Goal: Task Accomplishment & Management: Use online tool/utility

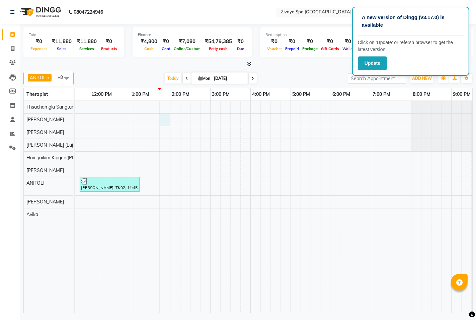
click at [162, 120] on div "[PERSON_NAME], TK01, 09:15 AM-10:15 AM, Fusion Therapy - 60 Mins [PERSON_NAME],…" at bounding box center [210, 207] width 642 height 212
select select "49490"
select select "tentative"
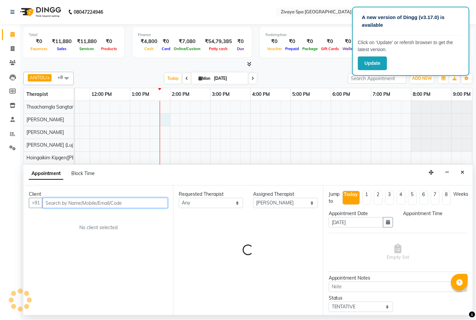
select select "825"
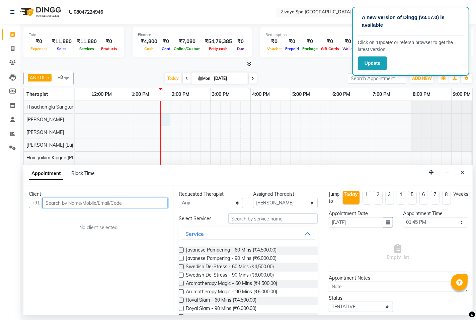
click at [115, 198] on input "text" at bounding box center [104, 203] width 125 height 10
click at [115, 202] on input "text" at bounding box center [104, 203] width 125 height 10
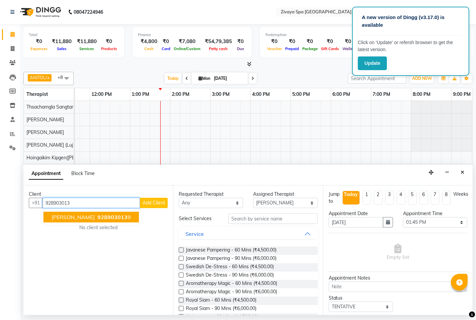
click at [118, 215] on span "928903013" at bounding box center [112, 217] width 30 height 7
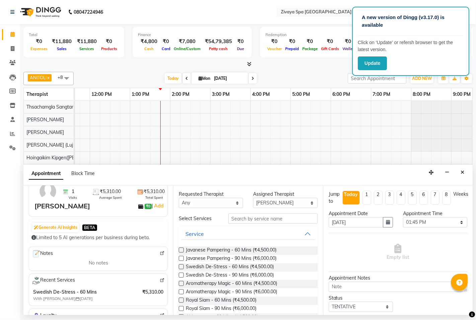
scroll to position [74, 0]
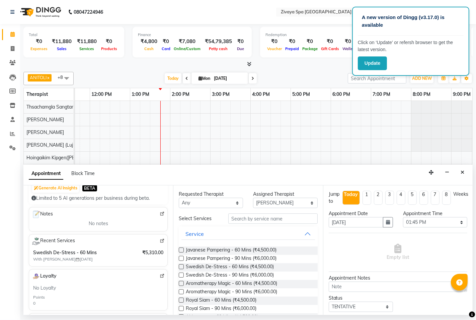
type input "9289030139"
click at [182, 284] on label at bounding box center [181, 283] width 5 height 5
click at [182, 284] on input "checkbox" at bounding box center [181, 284] width 4 height 4
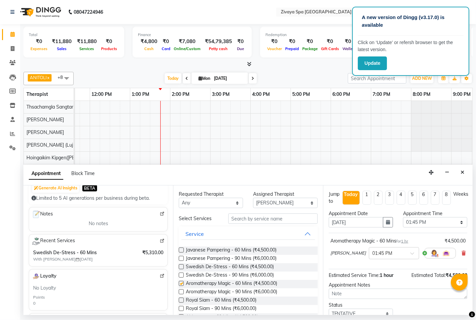
checkbox input "false"
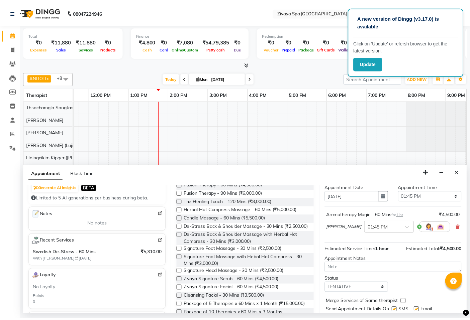
scroll to position [47, 0]
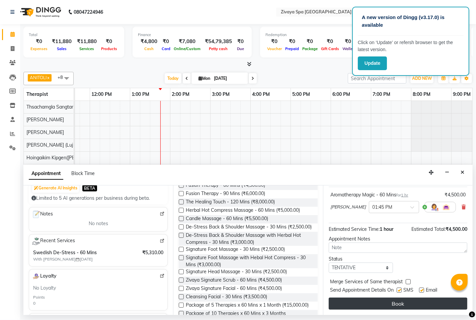
click at [402, 303] on button "Book" at bounding box center [397, 304] width 138 height 12
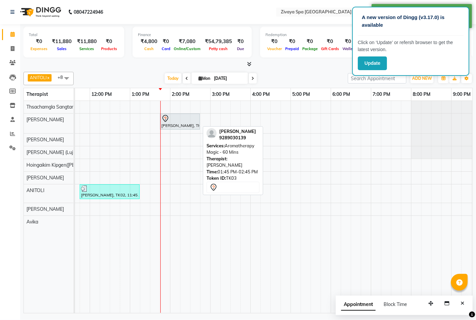
click at [178, 124] on div "[PERSON_NAME], TK03, 01:45 PM-02:45 PM, Aromatherapy Magic - 60 Mins" at bounding box center [180, 122] width 38 height 14
select select "7"
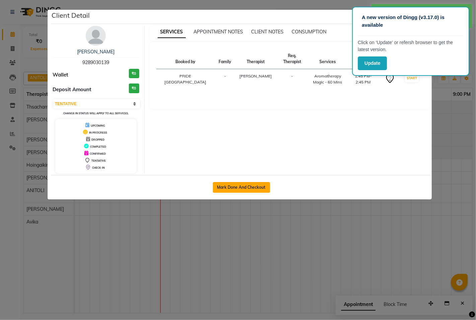
click at [232, 186] on button "Mark Done And Checkout" at bounding box center [241, 187] width 57 height 11
select select "service"
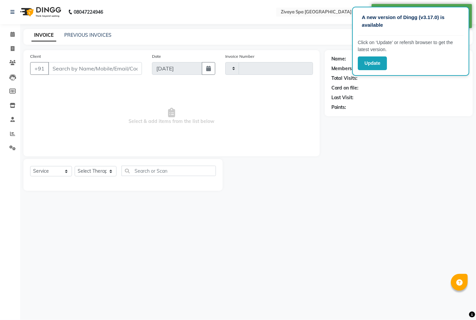
type input "1454"
select select "6501"
type input "9289030139"
select select "49490"
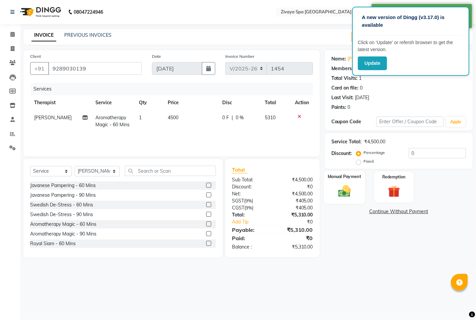
click at [350, 189] on img at bounding box center [344, 191] width 20 height 14
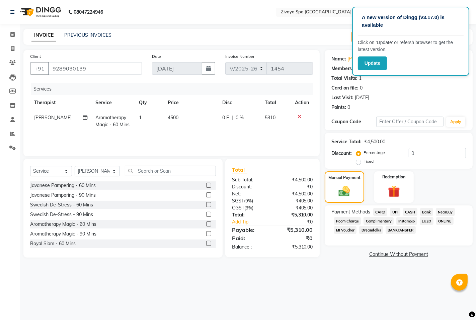
click at [394, 211] on span "UPI" at bounding box center [395, 212] width 10 height 8
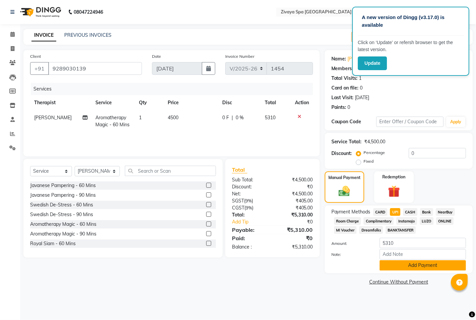
click at [398, 266] on button "Add Payment" at bounding box center [422, 266] width 86 height 10
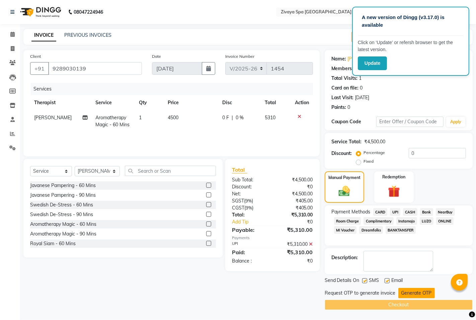
click at [411, 290] on button "Generate OTP" at bounding box center [416, 293] width 36 height 10
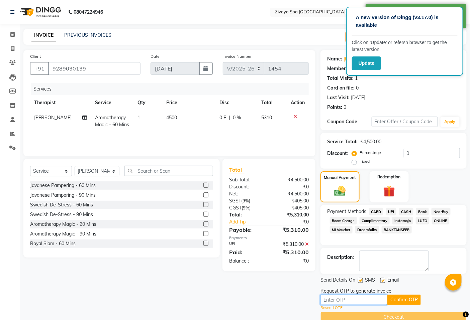
click at [351, 301] on input "text" at bounding box center [353, 300] width 67 height 10
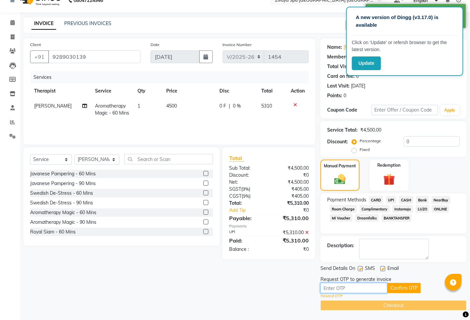
scroll to position [12, 0]
click at [372, 286] on input "text" at bounding box center [353, 288] width 67 height 10
type input "3485"
click at [391, 285] on button "Confirm OTP" at bounding box center [403, 288] width 33 height 10
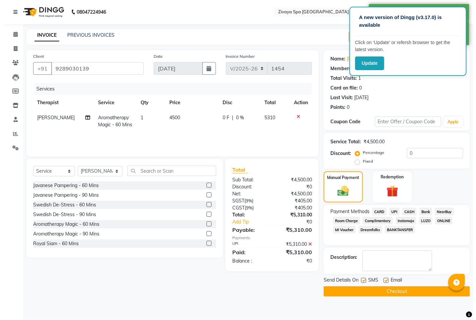
scroll to position [0, 0]
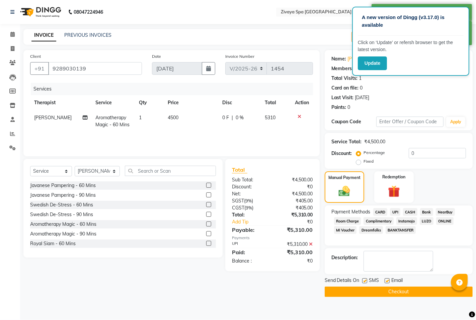
click at [394, 295] on button "Checkout" at bounding box center [398, 292] width 148 height 10
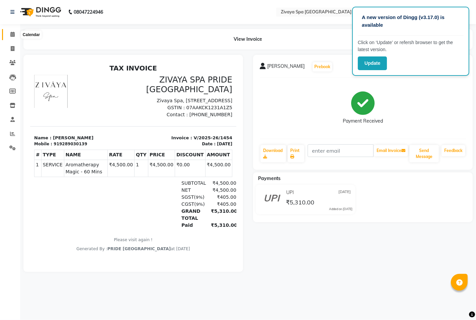
click at [9, 37] on span at bounding box center [13, 35] width 12 height 8
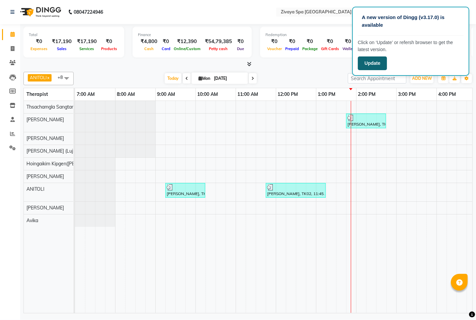
click at [375, 62] on button "Update" at bounding box center [372, 64] width 29 height 14
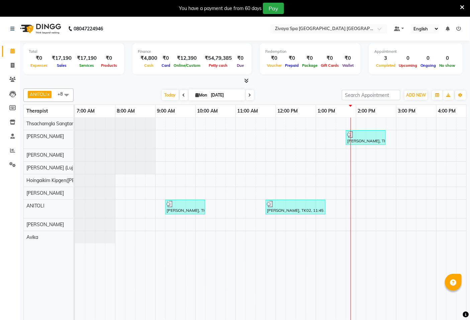
click at [461, 7] on icon at bounding box center [462, 7] width 4 height 6
